Goal: Information Seeking & Learning: Learn about a topic

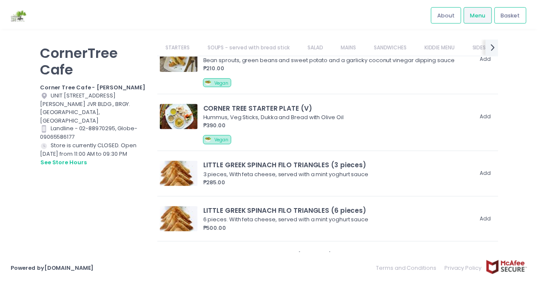
scroll to position [213, 0]
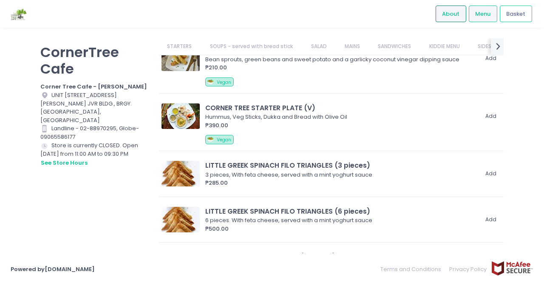
click at [453, 15] on span "About" at bounding box center [450, 14] width 17 height 9
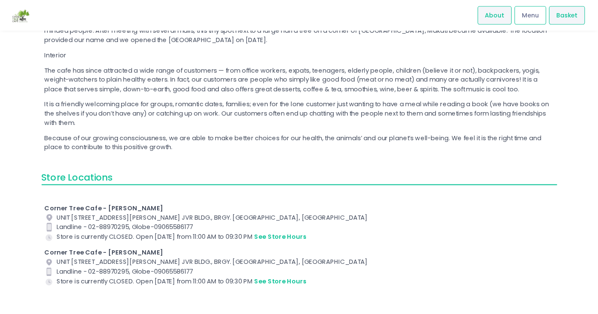
scroll to position [108, 0]
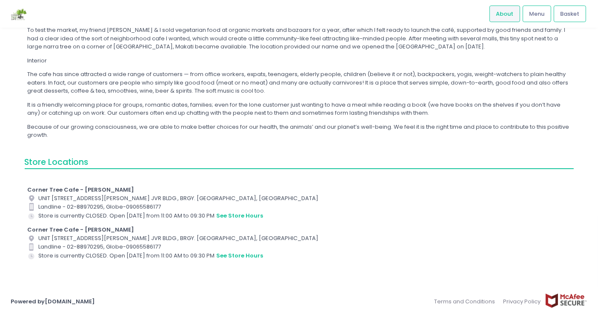
drag, startPoint x: 524, startPoint y: 0, endPoint x: 385, endPoint y: 226, distance: 264.7
click at [386, 227] on div "Corner Tree Cafe - [PERSON_NAME]" at bounding box center [298, 230] width 543 height 9
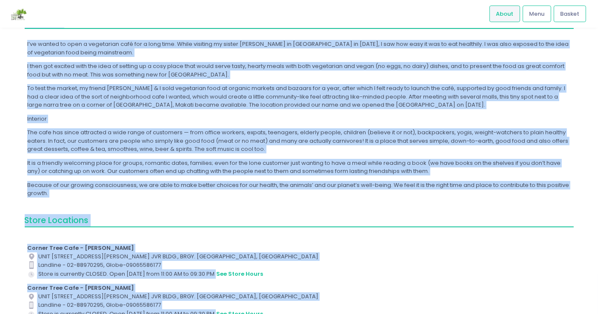
scroll to position [73, 0]
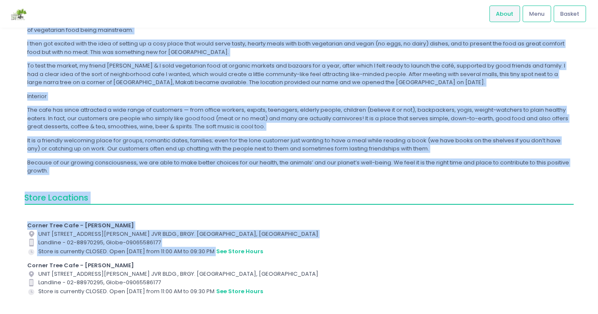
drag, startPoint x: 25, startPoint y: 54, endPoint x: 525, endPoint y: 253, distance: 538.3
click at [525, 253] on div "CornerTree Cafe About Us I’ve wanted to open a vegetarian café for a long time.…" at bounding box center [298, 139] width 559 height 347
copy div "Lorem Ip D’si ametco ad elit s doeiusmodt inci utl e dolo magn. Aliqu enimadmi …"
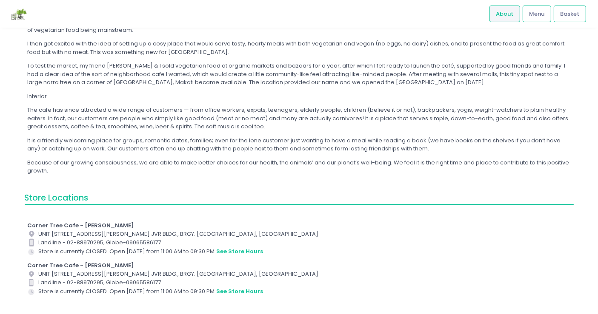
click at [187, 16] on div "About Menu Basket" at bounding box center [299, 14] width 598 height 28
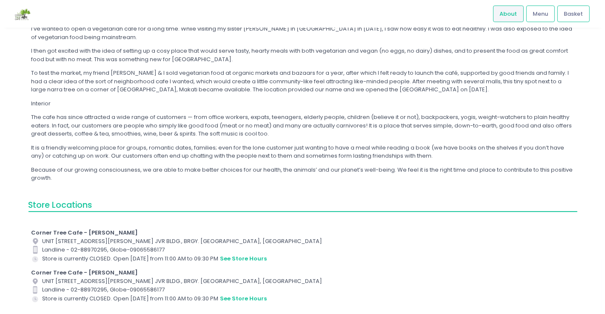
scroll to position [0, 0]
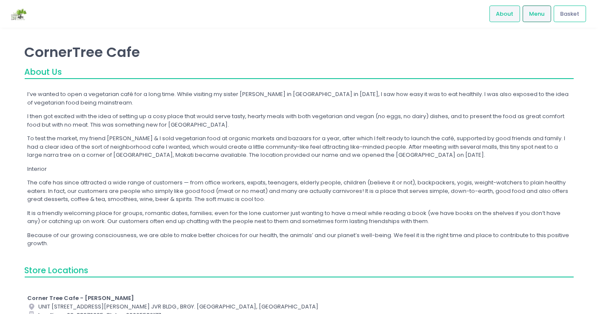
click at [535, 13] on span "Menu" at bounding box center [536, 14] width 15 height 9
